Goal: Task Accomplishment & Management: Use online tool/utility

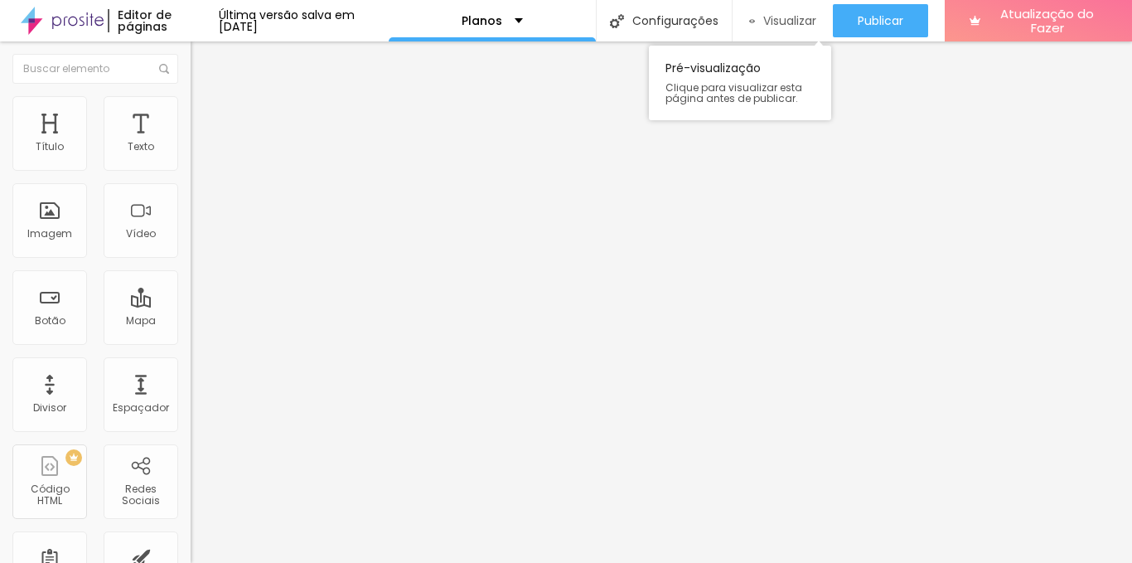
click at [811, 20] on font "Visualizar" at bounding box center [789, 20] width 53 height 17
click at [201, 145] on div "Plano 1" at bounding box center [285, 137] width 169 height 15
click at [85, 562] on div "Plano 1" at bounding box center [83, 574] width 158 height 10
click at [201, 145] on div "Plano 1" at bounding box center [285, 137] width 169 height 15
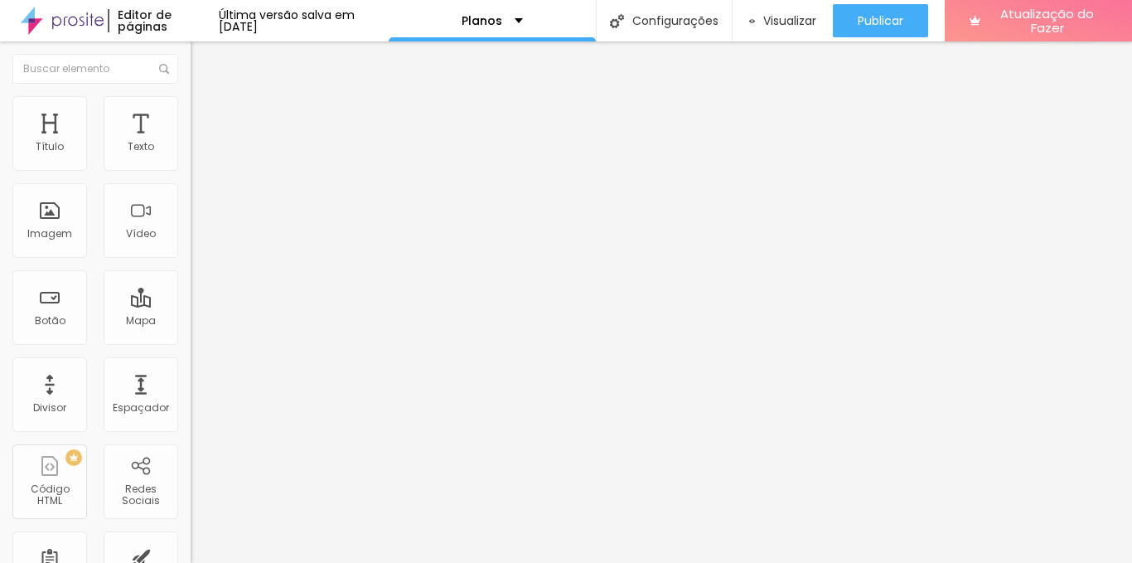
click at [201, 145] on div "Plano 2" at bounding box center [285, 137] width 169 height 15
click at [201, 145] on div "Plano 3" at bounding box center [285, 137] width 169 height 15
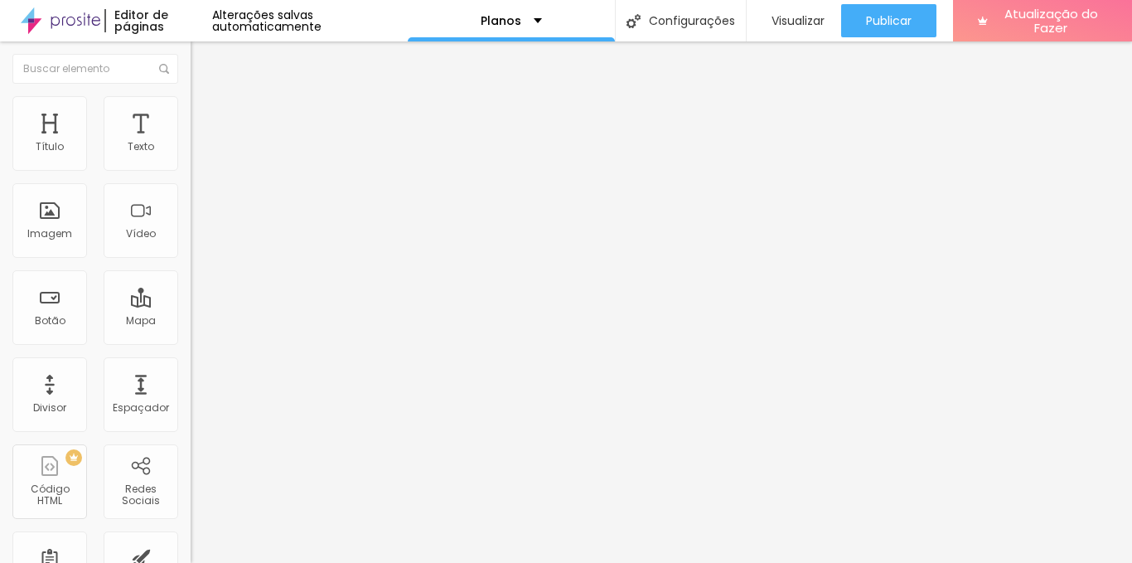
click at [201, 145] on div "Plano 3" at bounding box center [285, 137] width 169 height 15
click at [78, 562] on div "Plano 1" at bounding box center [83, 574] width 158 height 10
click at [201, 145] on div "Plano 1" at bounding box center [285, 137] width 169 height 15
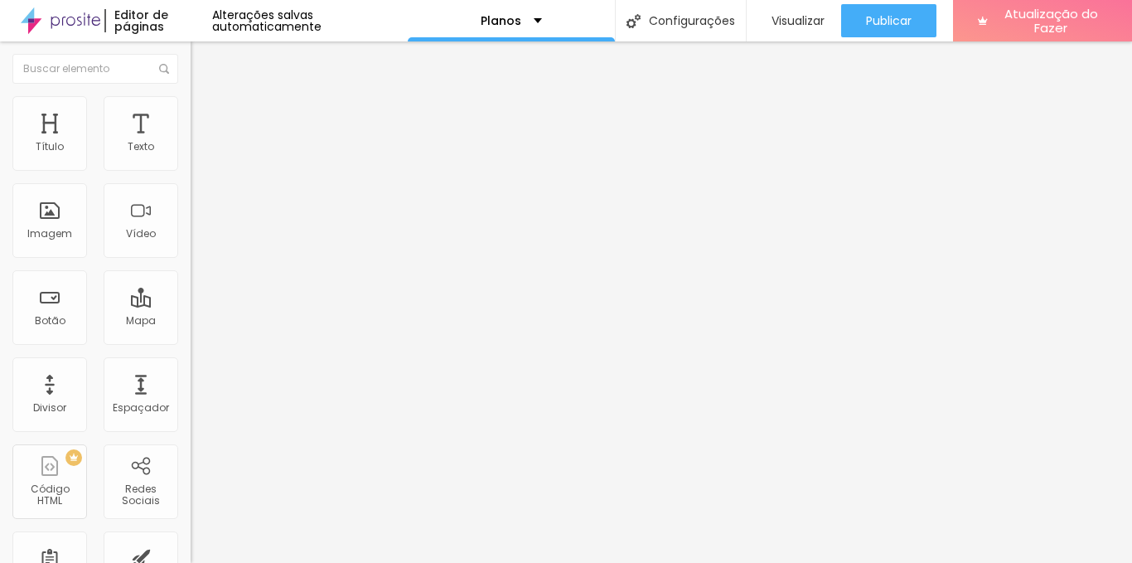
click at [201, 145] on div "Plano 1" at bounding box center [285, 137] width 169 height 15
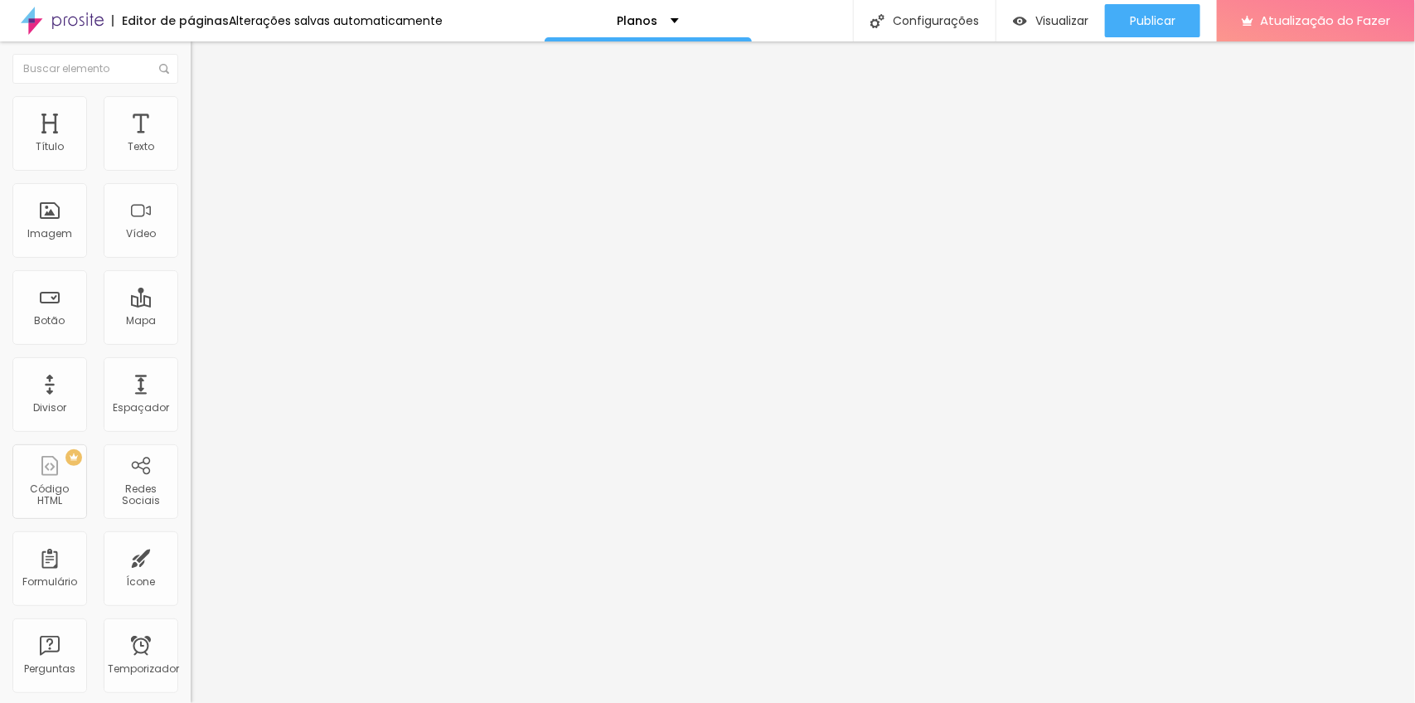
drag, startPoint x: 1108, startPoint y: 0, endPoint x: 496, endPoint y: 118, distance: 623.8
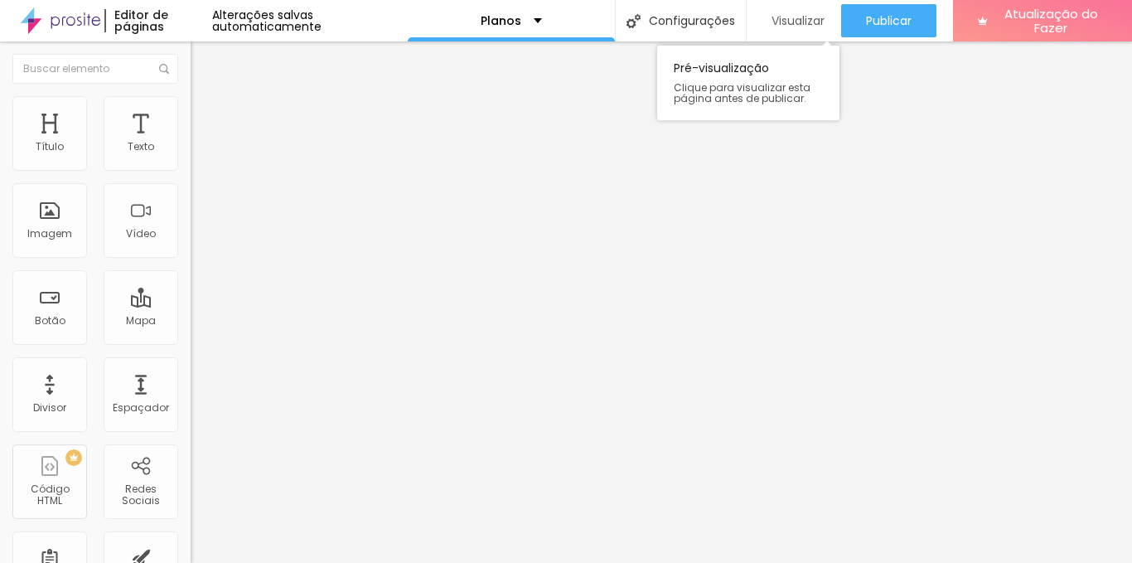
click at [796, 32] on div "Visualizar" at bounding box center [793, 20] width 61 height 33
click at [788, 20] on font "Visualizar" at bounding box center [798, 20] width 53 height 17
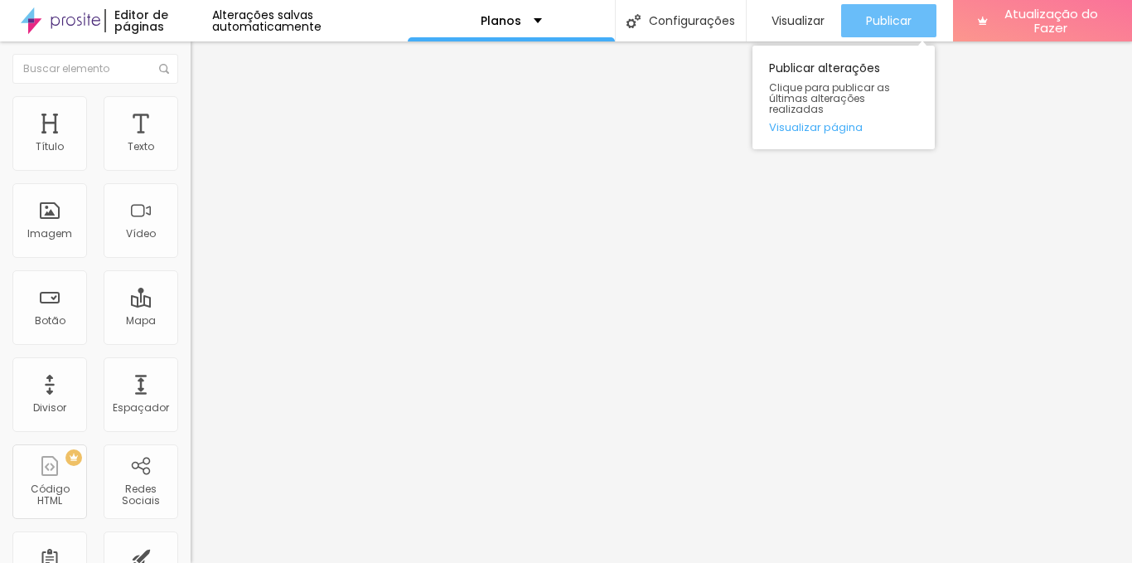
click at [883, 23] on font "Publicar" at bounding box center [889, 20] width 46 height 17
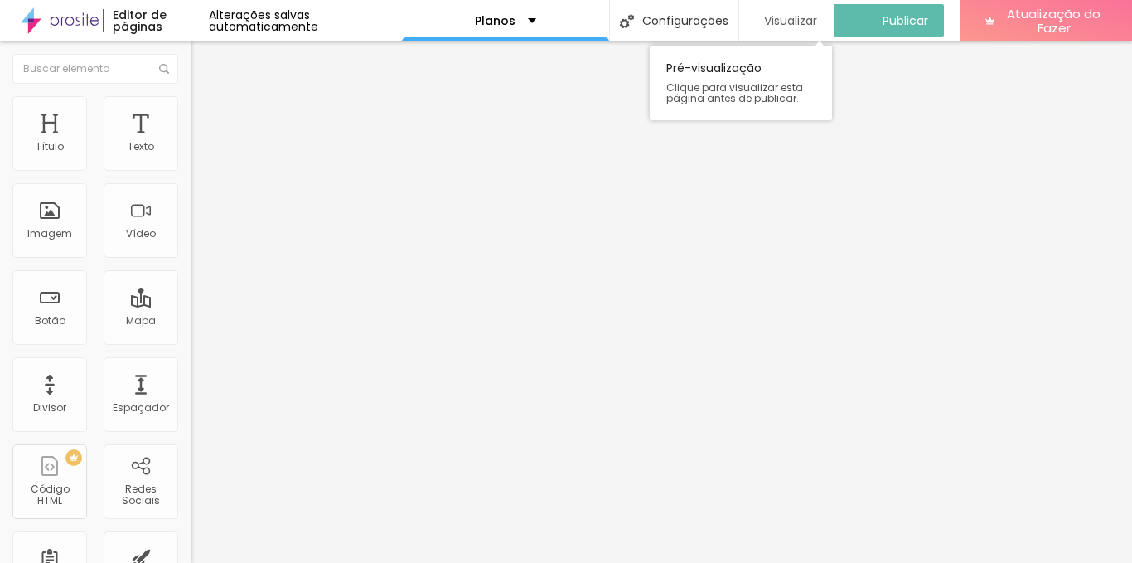
click at [797, 22] on font "Visualizar" at bounding box center [790, 20] width 53 height 17
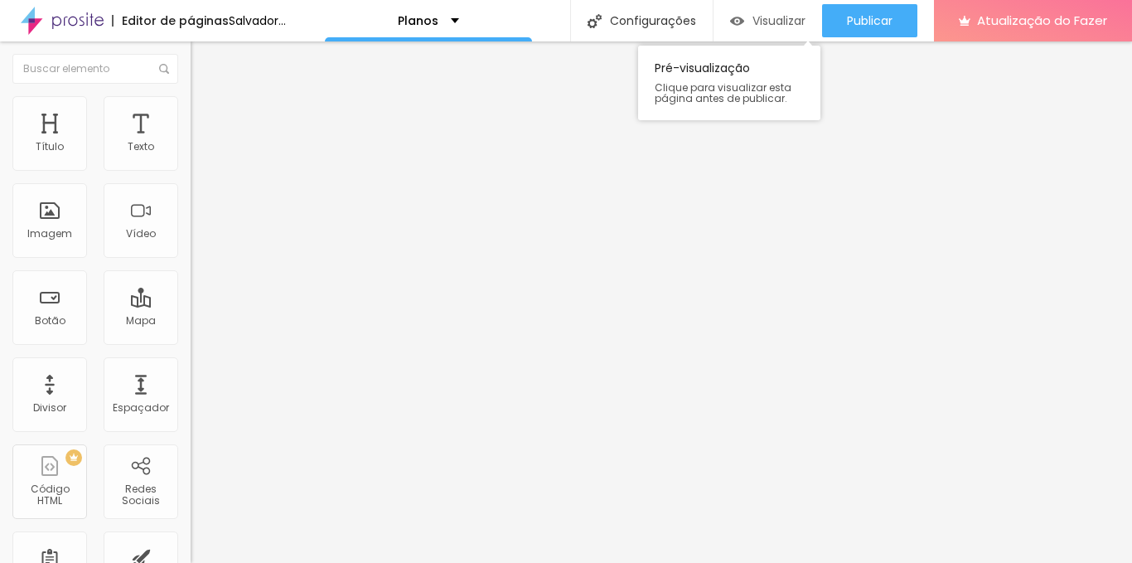
click at [804, 19] on font "Visualizar" at bounding box center [779, 20] width 53 height 17
click at [806, 23] on font "Visualizar" at bounding box center [779, 20] width 53 height 17
click at [199, 153] on icon "button" at bounding box center [202, 149] width 7 height 7
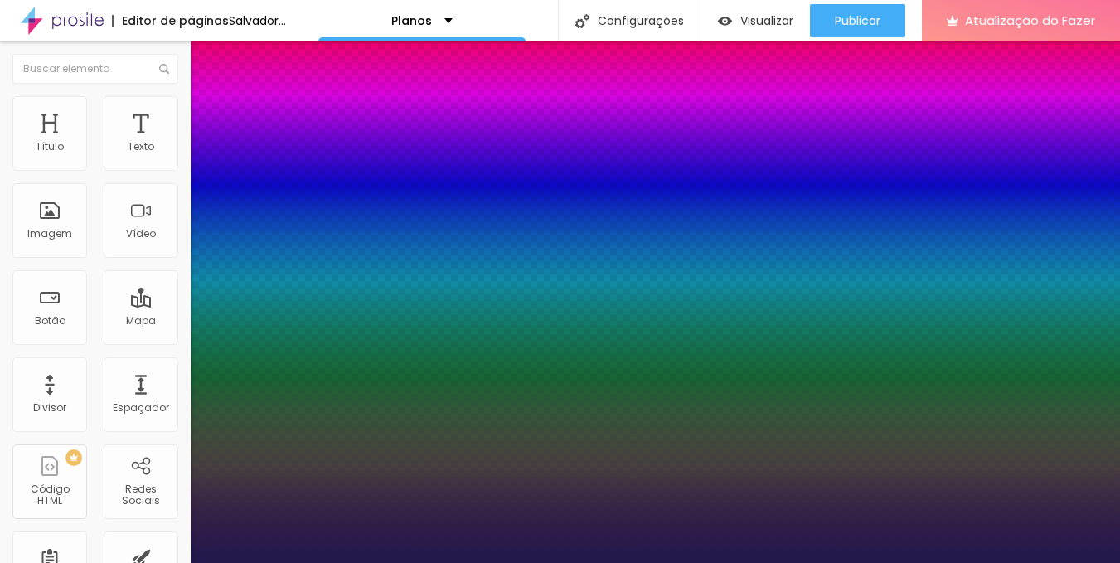
type input "1"
click at [168, 562] on div at bounding box center [560, 563] width 1120 height 0
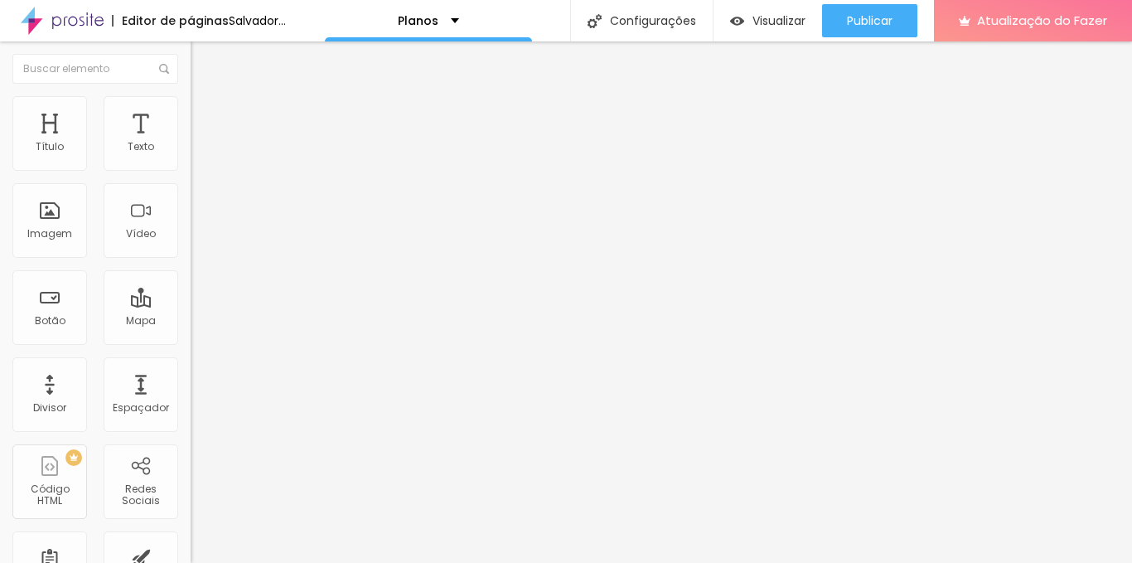
click at [191, 109] on li "Avançado" at bounding box center [286, 104] width 191 height 17
click at [191, 96] on li "Estilo" at bounding box center [286, 88] width 191 height 17
click at [805, 24] on font "Visualizar" at bounding box center [779, 20] width 53 height 17
click at [791, 26] on font "Visualizar" at bounding box center [779, 20] width 53 height 17
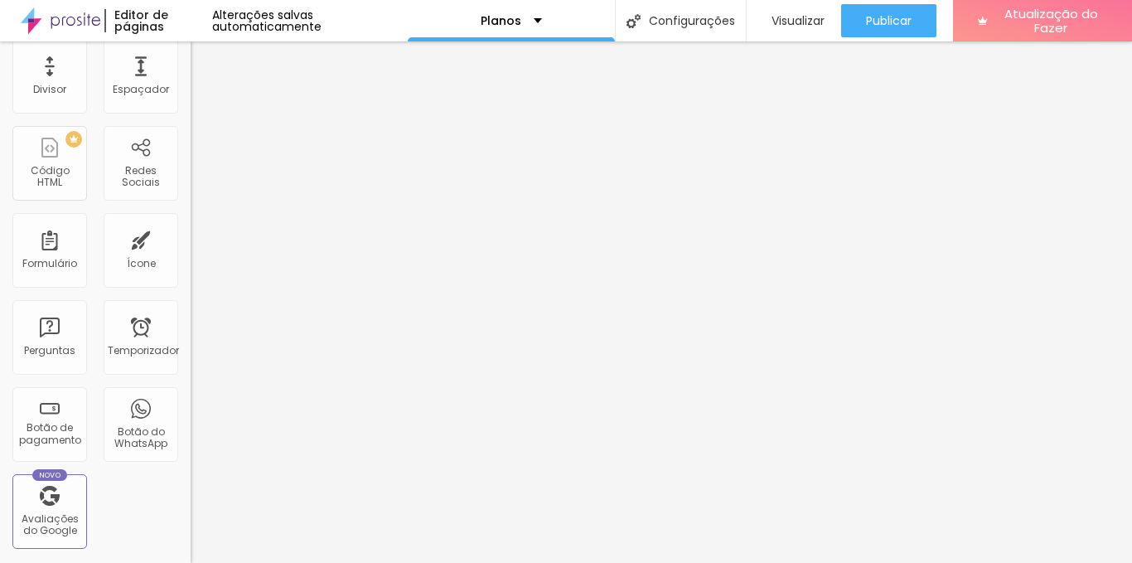
scroll to position [317, 0]
click at [61, 172] on font "Código HTML" at bounding box center [50, 178] width 39 height 26
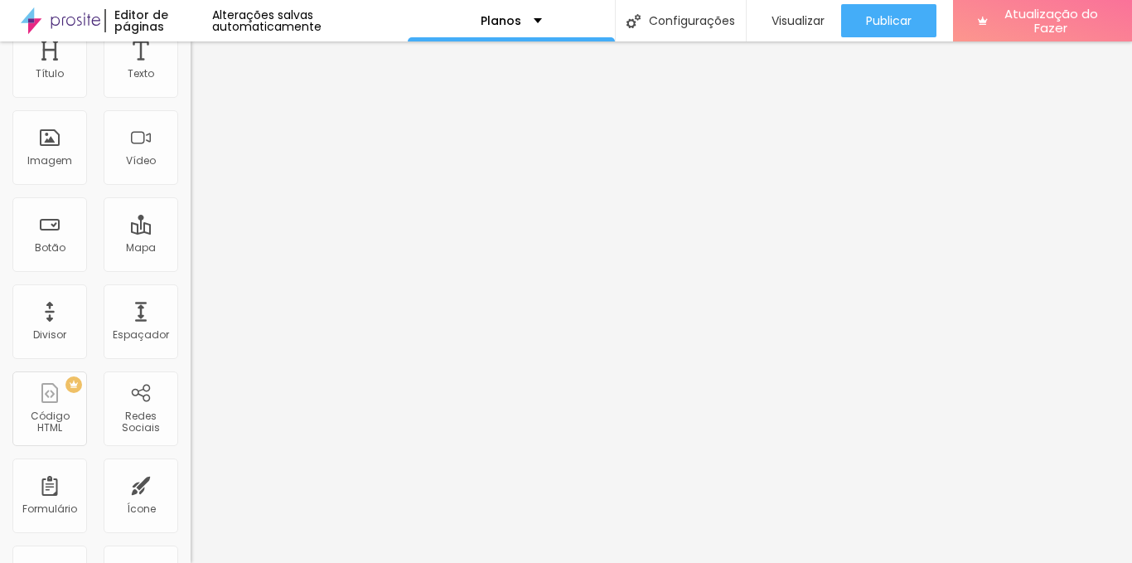
scroll to position [0, 0]
